Goal: Navigation & Orientation: Find specific page/section

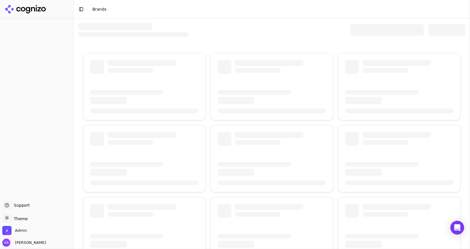
click at [378, 30] on div at bounding box center [387, 30] width 74 height 12
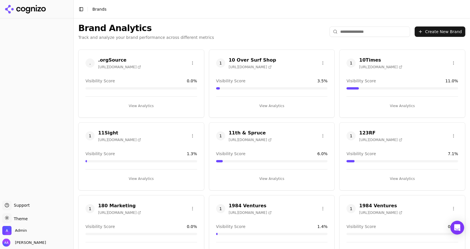
click at [367, 35] on input "search" at bounding box center [370, 31] width 81 height 10
click at [366, 32] on input "search" at bounding box center [370, 31] width 81 height 10
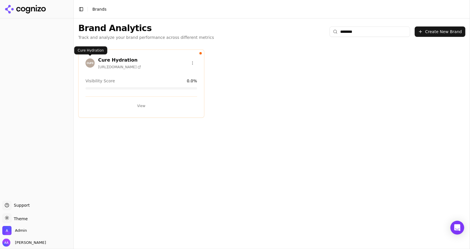
type input "********"
click at [93, 60] on img at bounding box center [89, 62] width 9 height 9
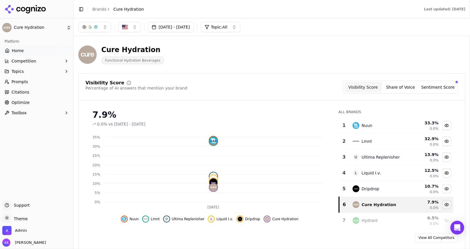
click at [45, 62] on button "Competition" at bounding box center [36, 60] width 69 height 9
click at [42, 91] on span "Explore" at bounding box center [37, 89] width 50 height 6
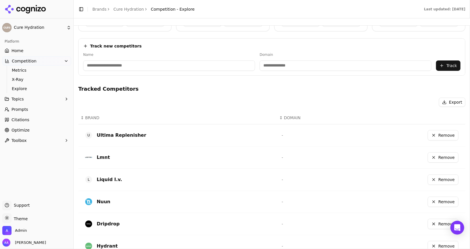
scroll to position [77, 0]
click at [14, 53] on span "Home" at bounding box center [18, 51] width 12 height 6
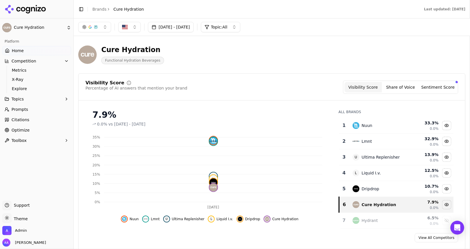
click at [14, 51] on span "Home" at bounding box center [18, 51] width 12 height 6
